Goal: Task Accomplishment & Management: Complete application form

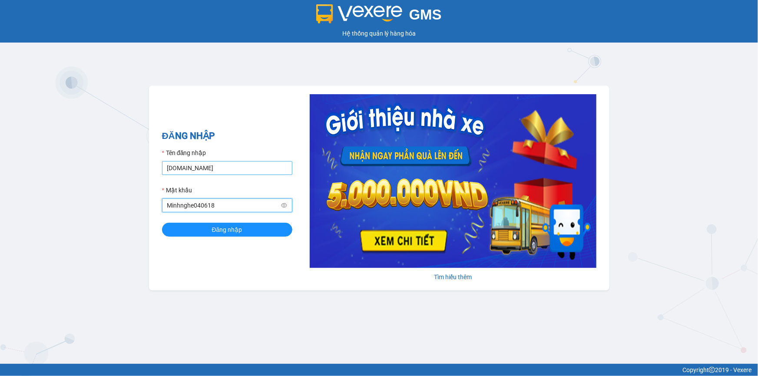
type input "Minhnghe040618"
click at [244, 171] on input "[DOMAIN_NAME]" at bounding box center [227, 168] width 130 height 14
click at [169, 166] on input "nthuong.hhg" at bounding box center [227, 168] width 130 height 14
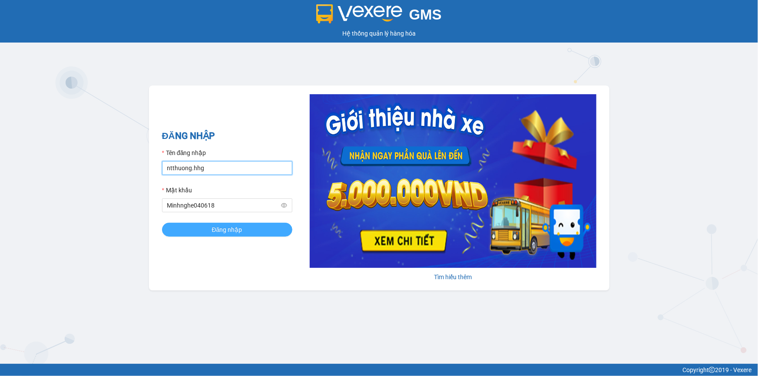
type input "ntthuong.hhg"
click at [203, 225] on button "Đăng nhập" at bounding box center [227, 230] width 130 height 14
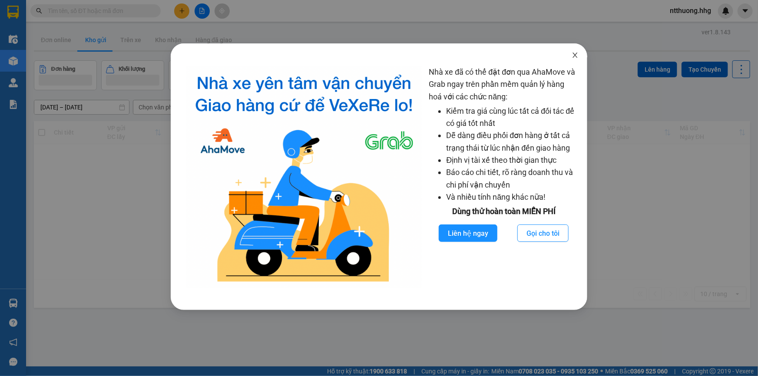
click at [577, 56] on icon "close" at bounding box center [575, 55] width 7 height 7
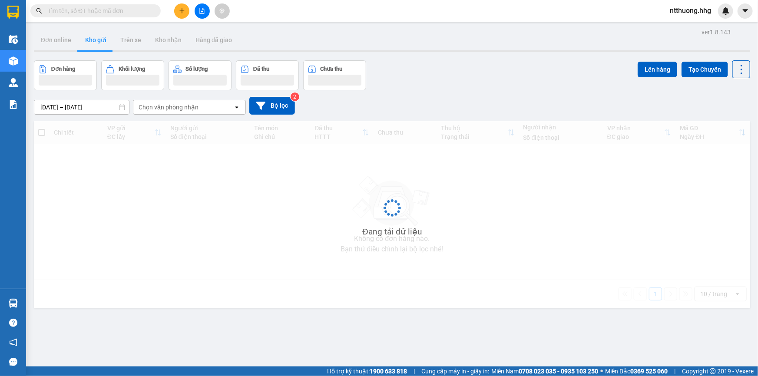
click at [182, 11] on icon "plus" at bounding box center [182, 10] width 0 height 5
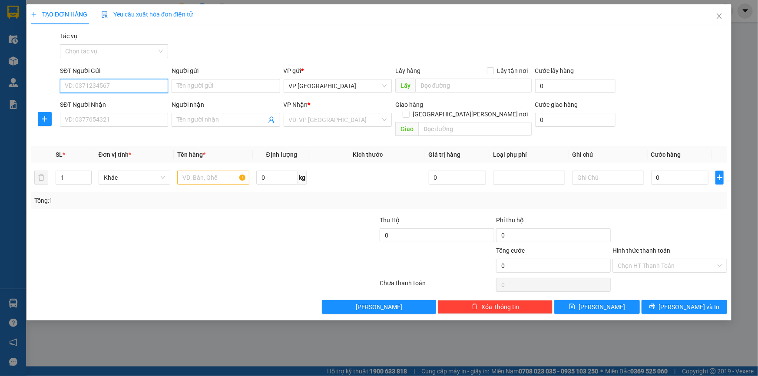
click at [151, 87] on input "SĐT Người Gửi" at bounding box center [114, 86] width 108 height 14
type input "0965585577"
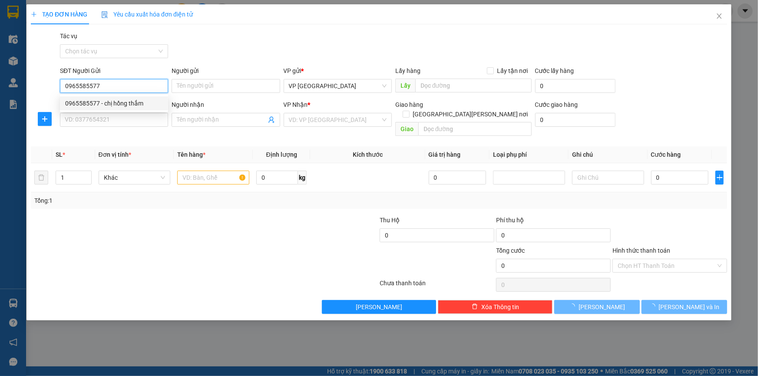
click at [130, 102] on div "0965585577 - chị hồng thắm" at bounding box center [114, 104] width 98 height 10
type input "chị hồng thắm"
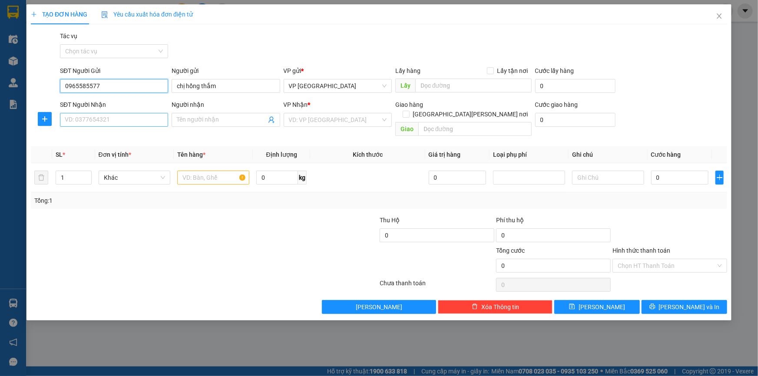
type input "0965585577"
click at [122, 120] on input "SĐT Người Nhận" at bounding box center [114, 120] width 108 height 14
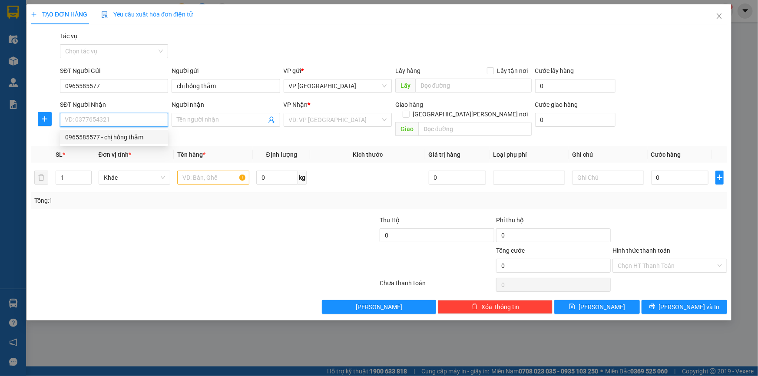
click at [116, 139] on div "0965585577 - chị hồng thắm" at bounding box center [114, 137] width 98 height 10
type input "0965585577"
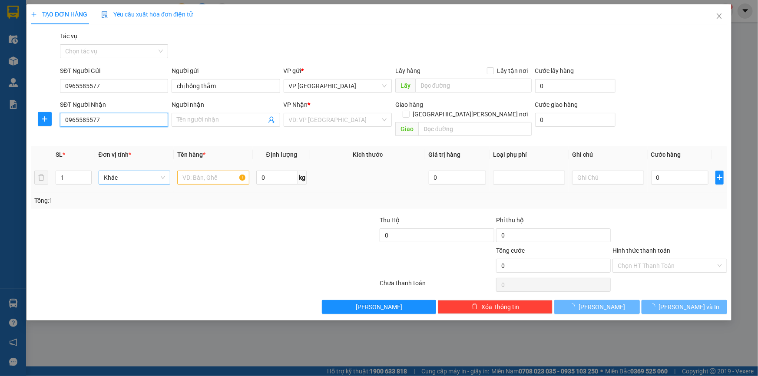
type input "chị hồng thắm"
click at [202, 171] on input "text" at bounding box center [213, 178] width 72 height 14
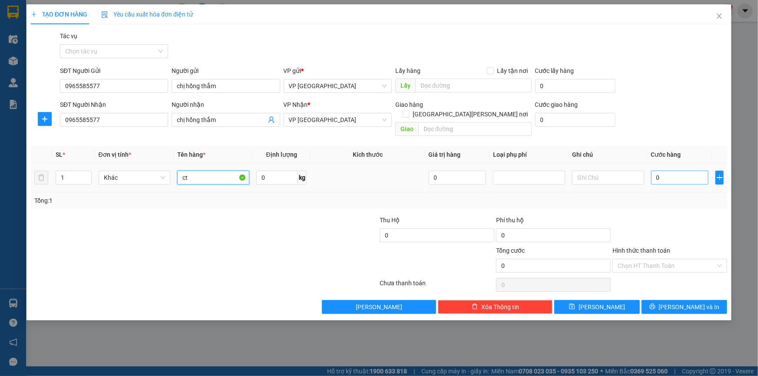
type input "ct"
click at [699, 171] on input "0" at bounding box center [680, 178] width 58 height 14
type input "4"
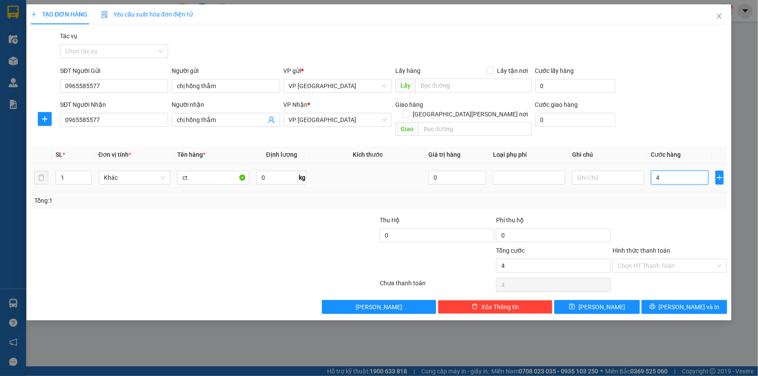
type input "40"
type input "400"
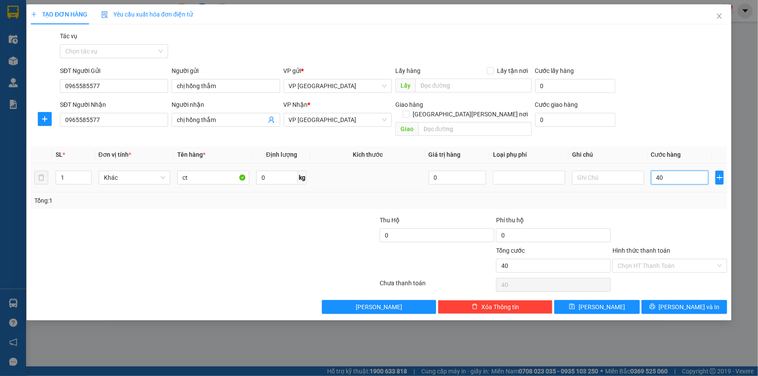
type input "400"
type input "4.000"
type input "40.000"
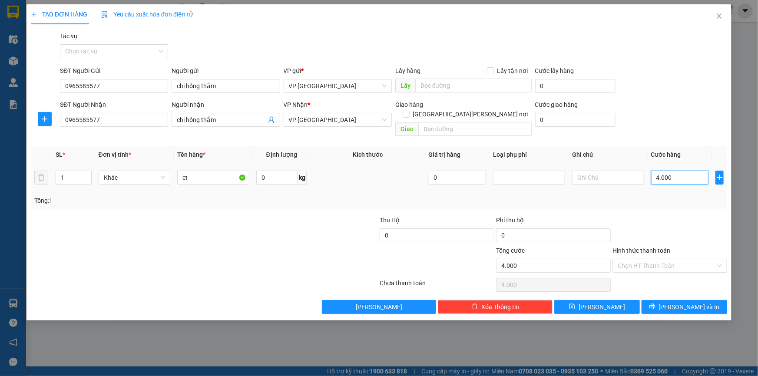
type input "40.000"
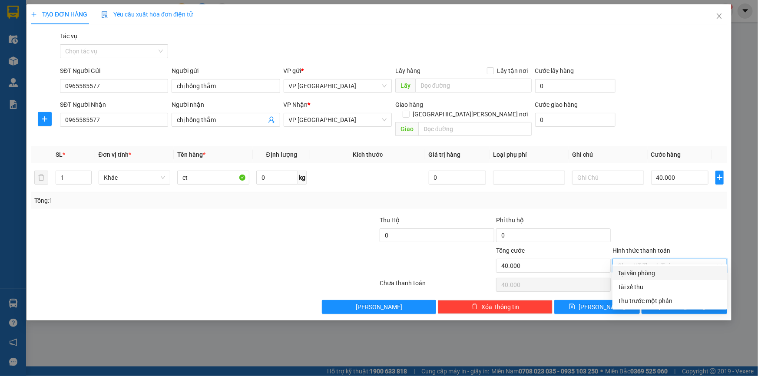
click at [639, 259] on input "Hình thức thanh toán" at bounding box center [667, 265] width 98 height 13
click at [658, 273] on div "Tại văn phòng" at bounding box center [670, 273] width 104 height 10
type input "0"
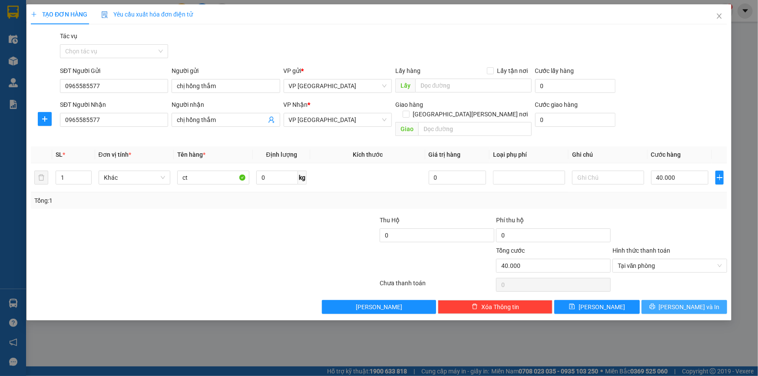
click at [696, 302] on span "[PERSON_NAME] và In" at bounding box center [689, 307] width 61 height 10
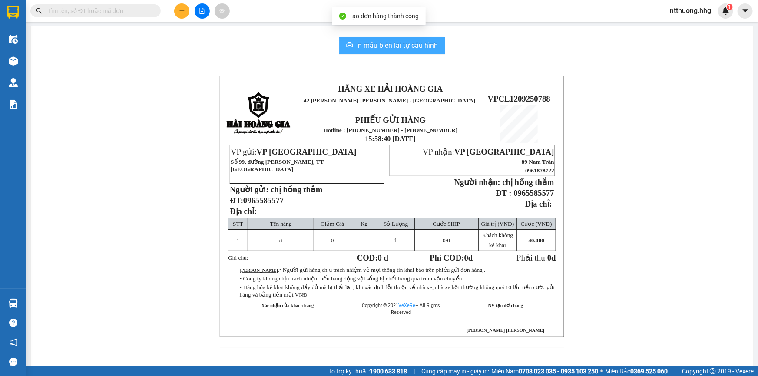
drag, startPoint x: 415, startPoint y: 44, endPoint x: 415, endPoint y: 49, distance: 4.8
click at [415, 49] on span "In mẫu biên lai tự cấu hình" at bounding box center [398, 45] width 82 height 11
